Goal: Check status: Check status

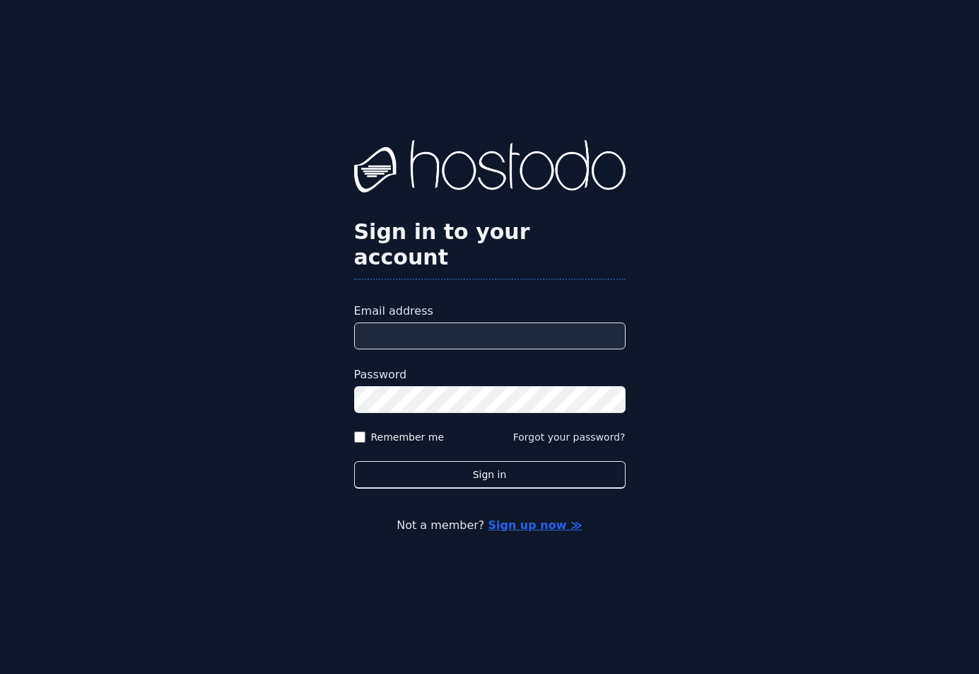
type input "**********"
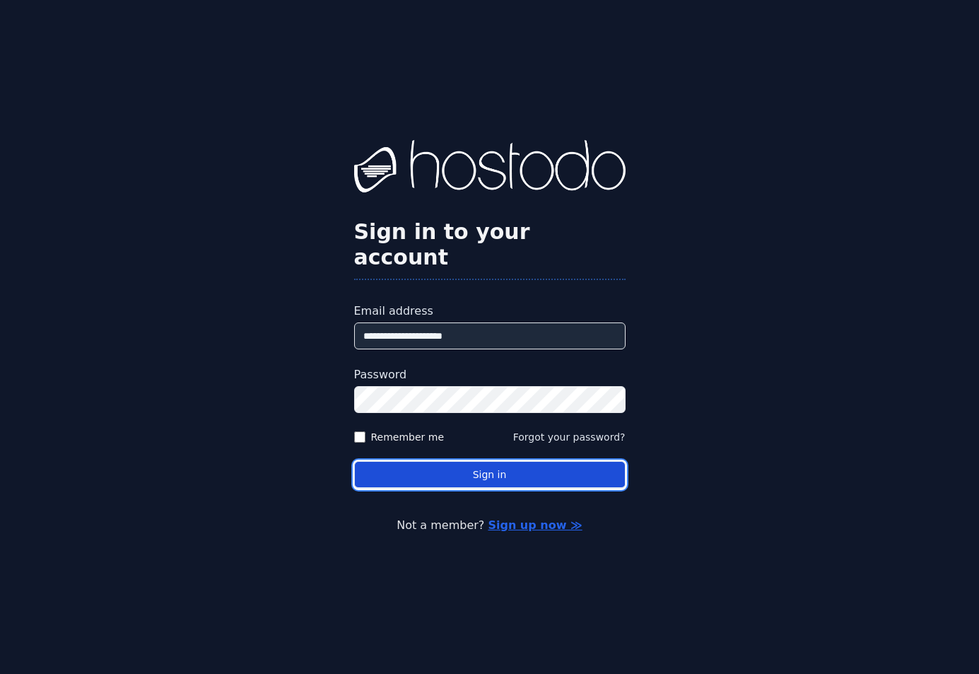
click at [403, 461] on button "Sign in" at bounding box center [489, 475] width 271 height 28
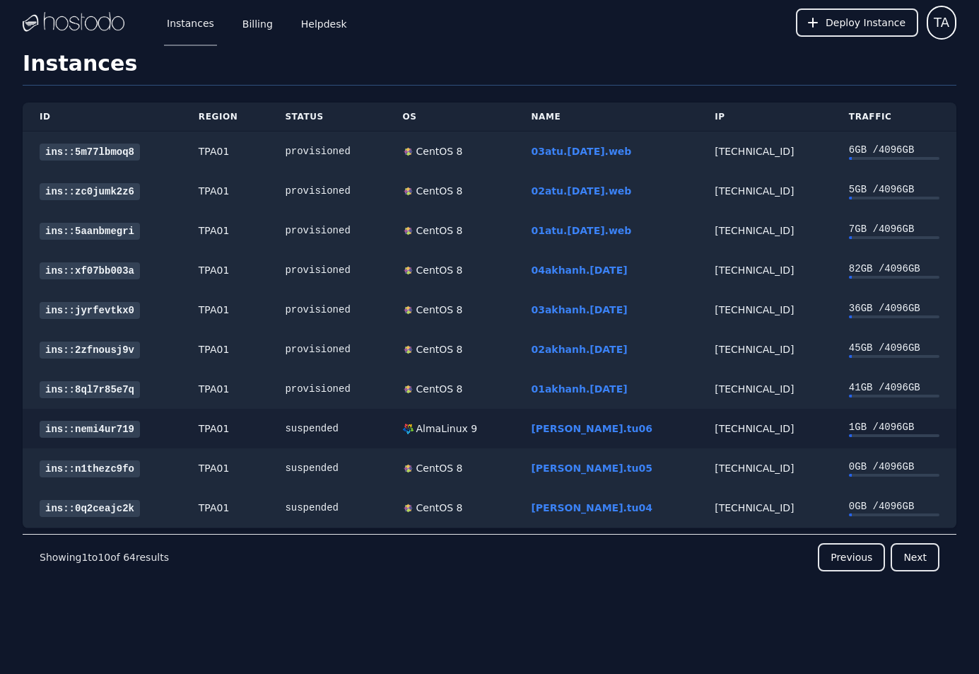
click at [543, 436] on td "[PERSON_NAME].tu06" at bounding box center [606, 428] width 184 height 40
click at [553, 428] on link "[PERSON_NAME].tu06" at bounding box center [592, 428] width 122 height 11
